Goal: Task Accomplishment & Management: Use online tool/utility

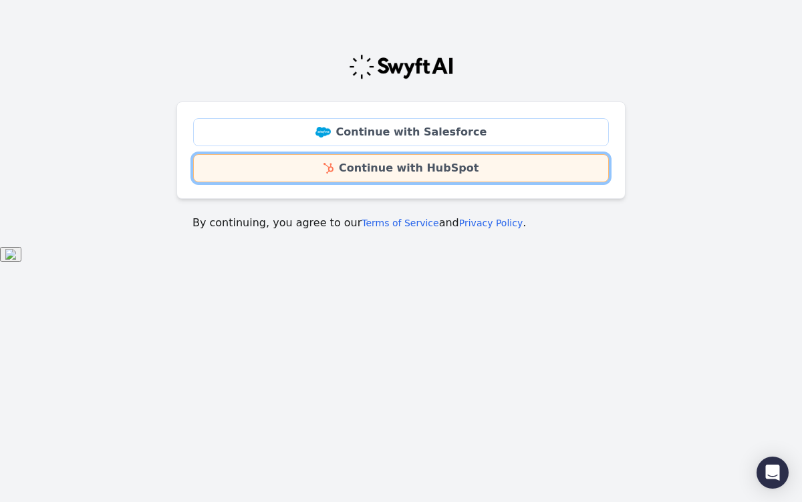
click at [406, 164] on link "Continue with HubSpot" at bounding box center [401, 168] width 416 height 28
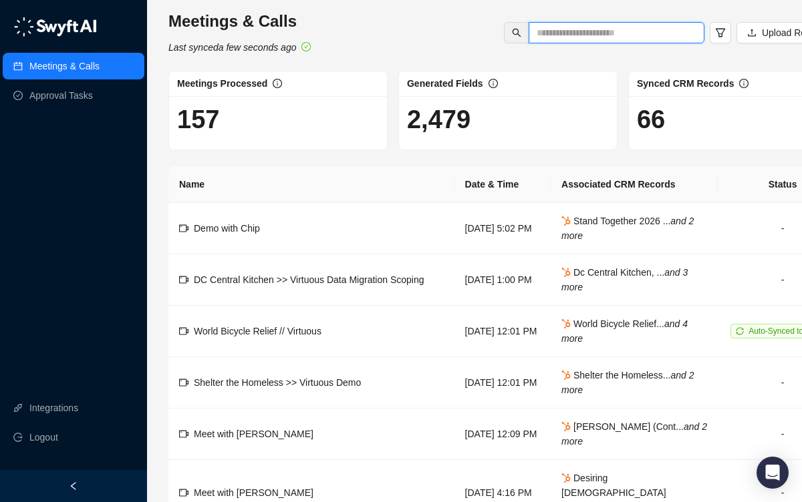
click at [556, 31] on input "text" at bounding box center [610, 32] width 149 height 15
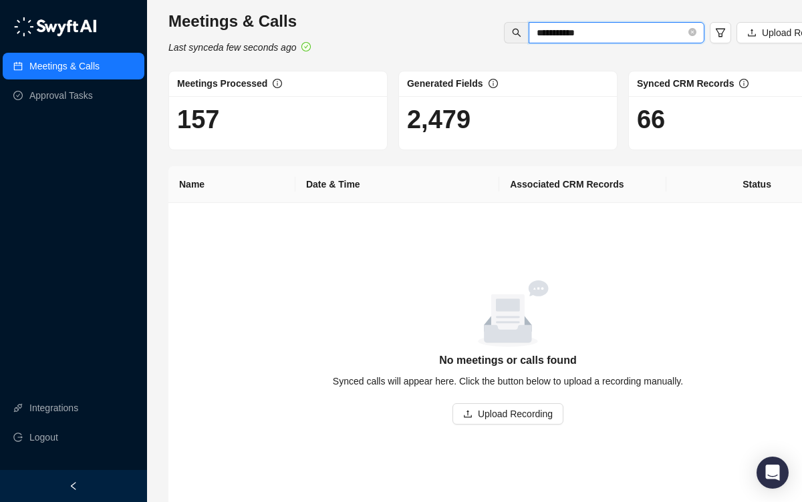
type input "**********"
